Goal: Communication & Community: Answer question/provide support

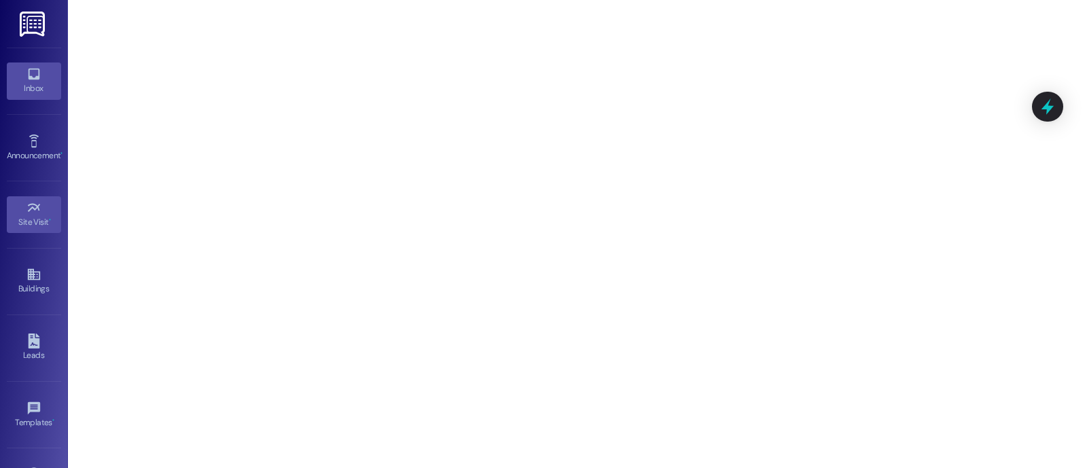
click at [29, 71] on icon at bounding box center [34, 74] width 15 height 15
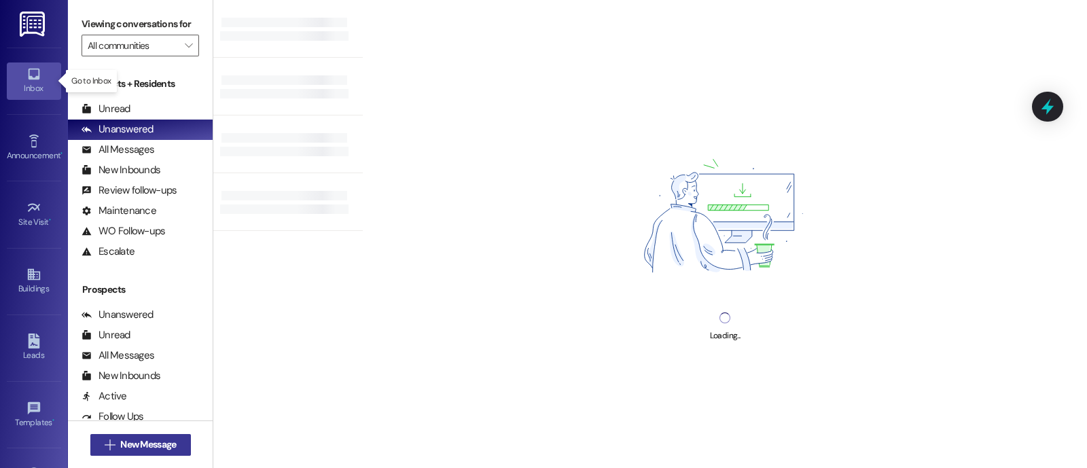
click at [162, 445] on span "New Message" at bounding box center [148, 445] width 56 height 14
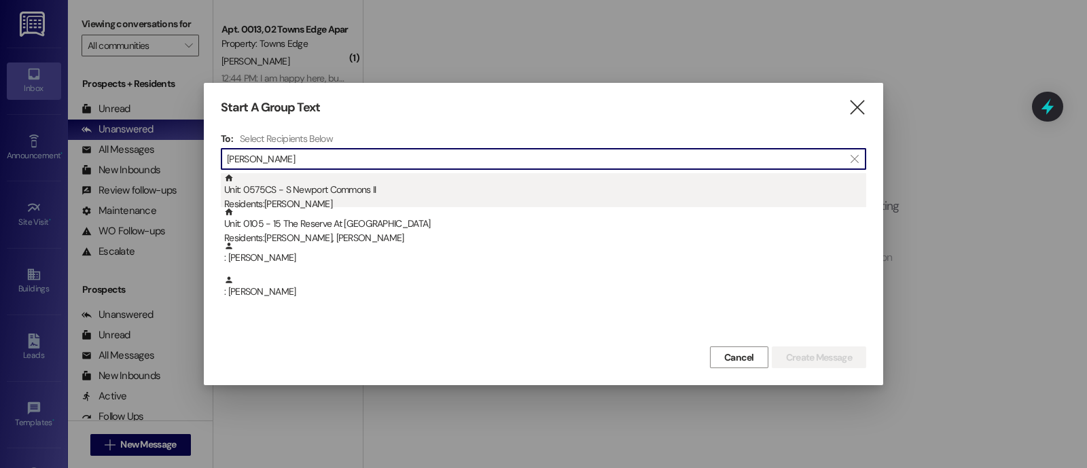
type input "[PERSON_NAME]"
click at [330, 197] on div "Unit: 0575CS - S Newport Commons II Residents: [PERSON_NAME]" at bounding box center [545, 192] width 642 height 39
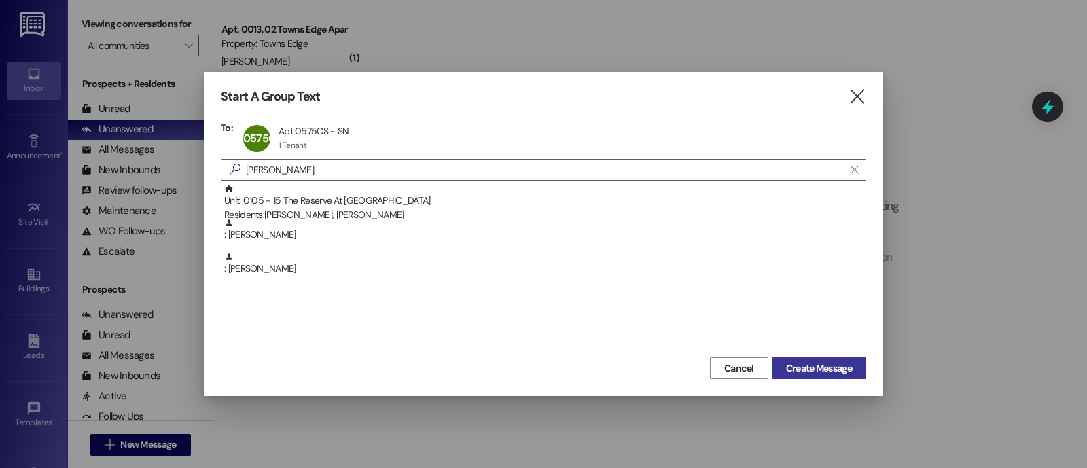
click at [824, 374] on span "Create Message" at bounding box center [819, 369] width 66 height 14
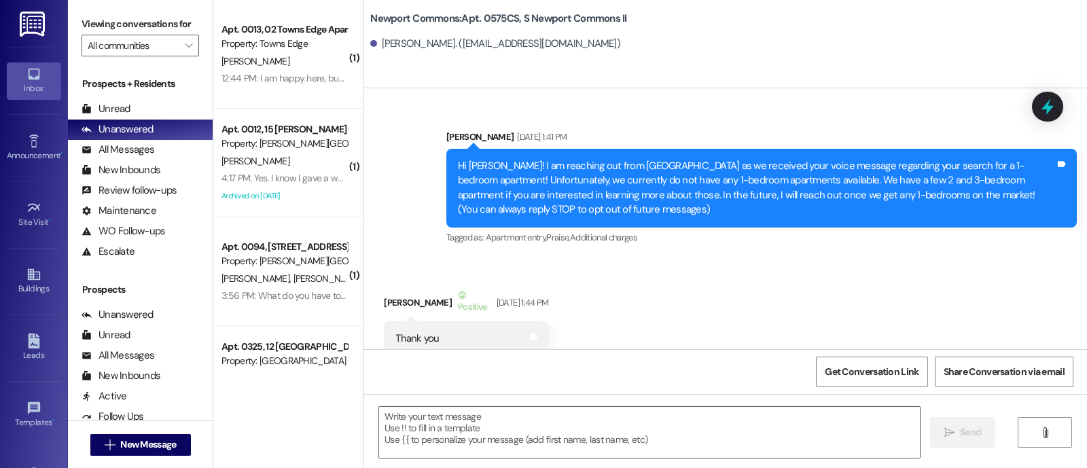
type textarea "Fetching suggested responses. Please feel free to read through the conversation…"
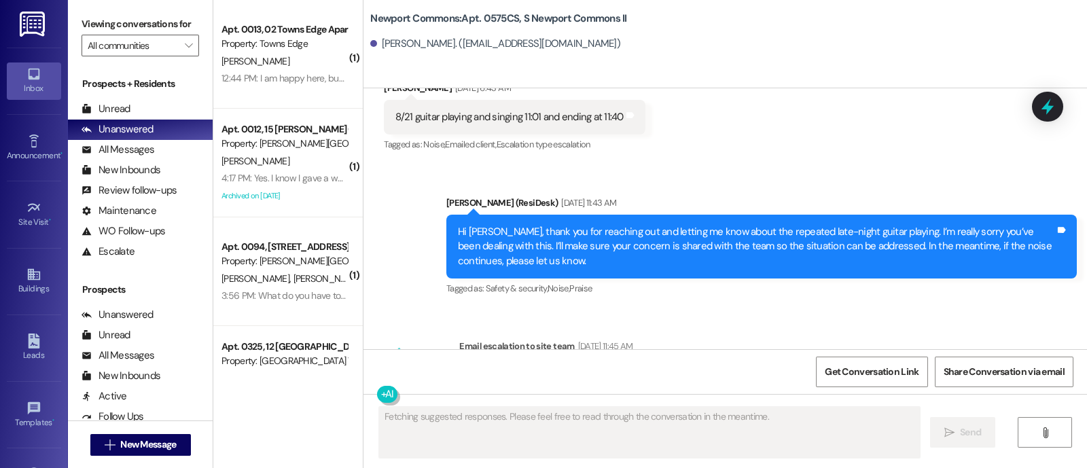
scroll to position [22694, 0]
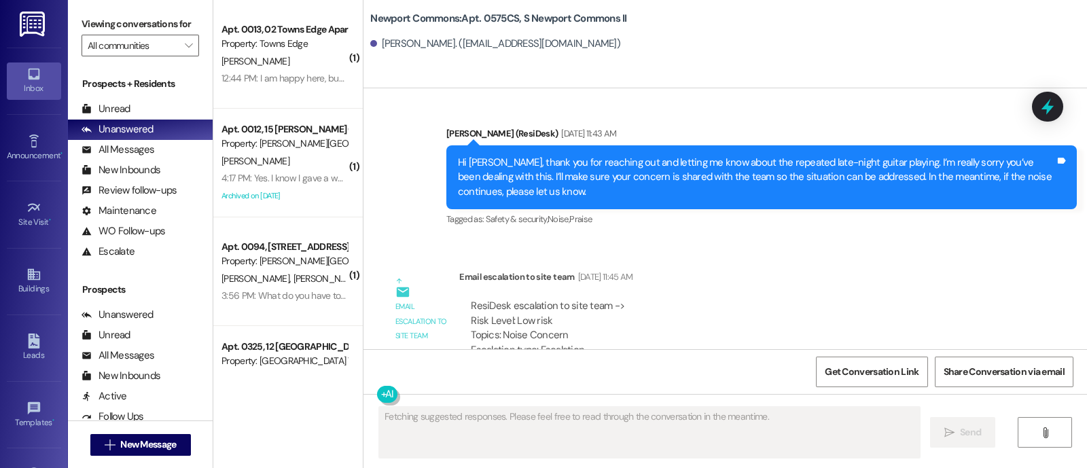
click at [928, 299] on div "ResiDesk escalation to site team -> Risk Level: Low risk Topics: Noise Concern …" at bounding box center [737, 328] width 532 height 58
